Goal: Task Accomplishment & Management: Manage account settings

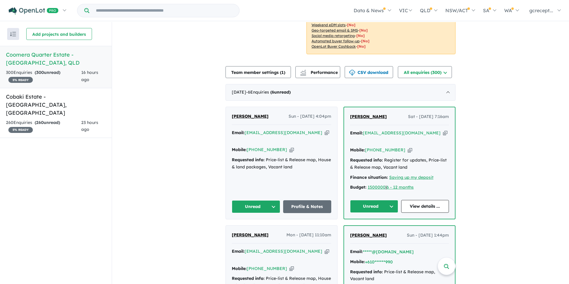
scroll to position [149, 0]
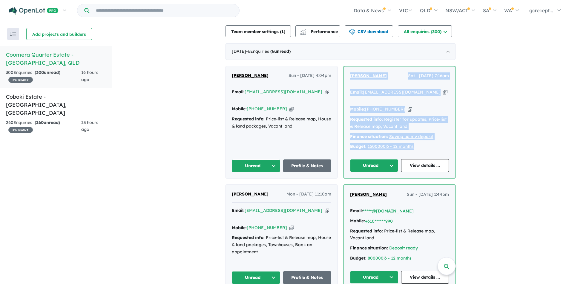
drag, startPoint x: 420, startPoint y: 131, endPoint x: 342, endPoint y: 74, distance: 96.3
click at [344, 74] on div "Carmen Spencer Sat - 13/09/2025, 7:16am Email: monkeycito@windowslive.com Copie…" at bounding box center [399, 123] width 111 height 112
copy div "Carmen Spencer Sat - 13/09/2025, 7:16am Email: monkeycito@windowslive.com Copie…"
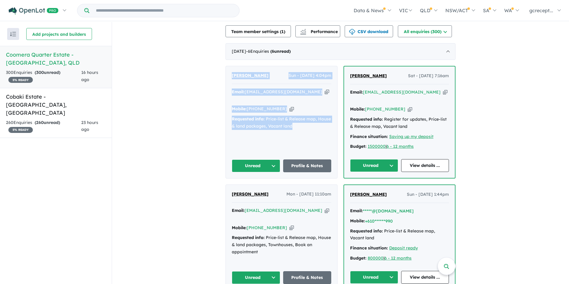
drag, startPoint x: 295, startPoint y: 110, endPoint x: 218, endPoint y: 59, distance: 92.4
copy div "Sherie Patton Sun - 14/09/2025, 4:04pm Email: sheriepatton@outlook.com Copied! …"
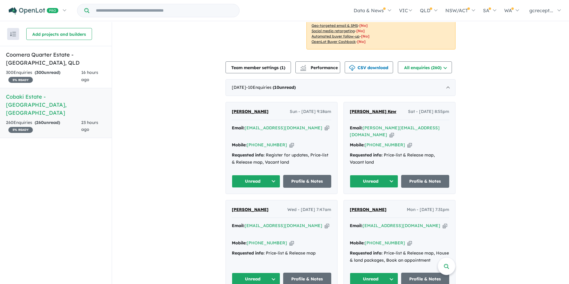
scroll to position [119, 0]
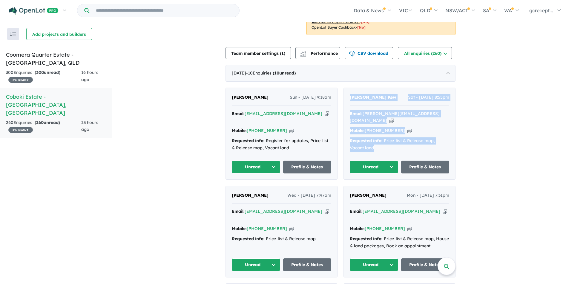
drag, startPoint x: 389, startPoint y: 141, endPoint x: 349, endPoint y: 95, distance: 60.9
click at [349, 95] on div "[PERSON_NAME] Kew Sat - [DATE] 8:55pm Email: [PERSON_NAME][EMAIL_ADDRESS][DOMAI…" at bounding box center [398, 134] width 111 height 92
copy div "[PERSON_NAME] Kew Sat - [DATE] 8:55pm Email: [PERSON_NAME][EMAIL_ADDRESS][DOMAI…"
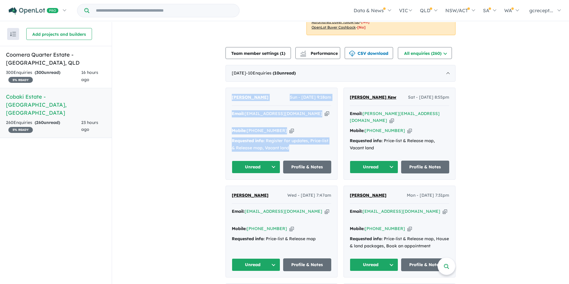
drag, startPoint x: 292, startPoint y: 141, endPoint x: 227, endPoint y: 96, distance: 79.2
click at [227, 96] on div "[PERSON_NAME] Sun - [DATE] 9:18am Email: [EMAIL_ADDRESS][DOMAIN_NAME] Copied! M…" at bounding box center [281, 134] width 111 height 92
copy div "[PERSON_NAME] Sun - [DATE] 9:18am Email: [EMAIL_ADDRESS][DOMAIN_NAME] Copied! M…"
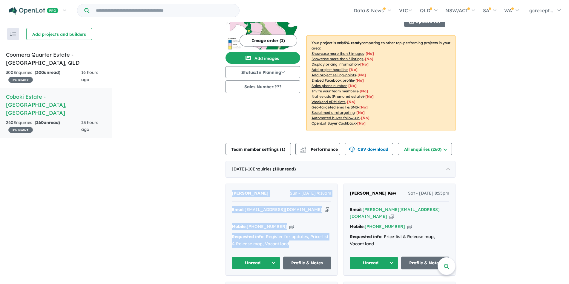
scroll to position [0, 0]
